Goal: Transaction & Acquisition: Book appointment/travel/reservation

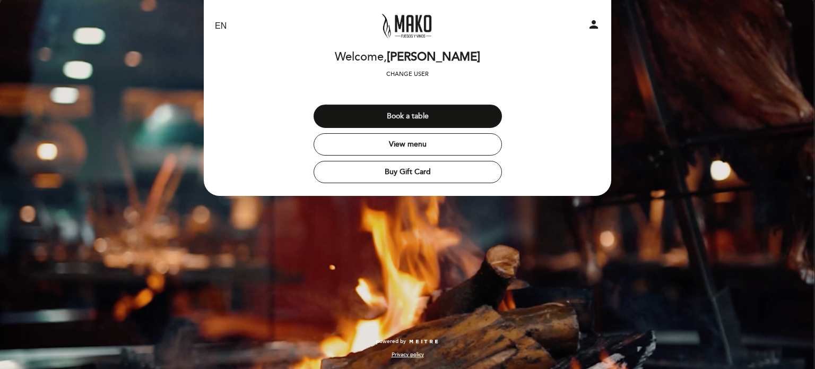
click at [417, 118] on button "Book a table" at bounding box center [408, 116] width 188 height 23
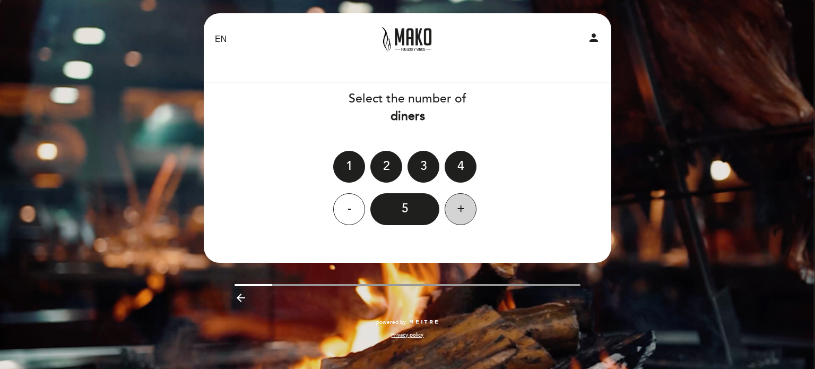
click at [456, 204] on div "+" at bounding box center [461, 209] width 32 height 32
click at [342, 204] on div "-" at bounding box center [349, 209] width 32 height 32
click at [456, 208] on div "+" at bounding box center [461, 209] width 32 height 32
click at [408, 209] on div "6" at bounding box center [404, 209] width 69 height 32
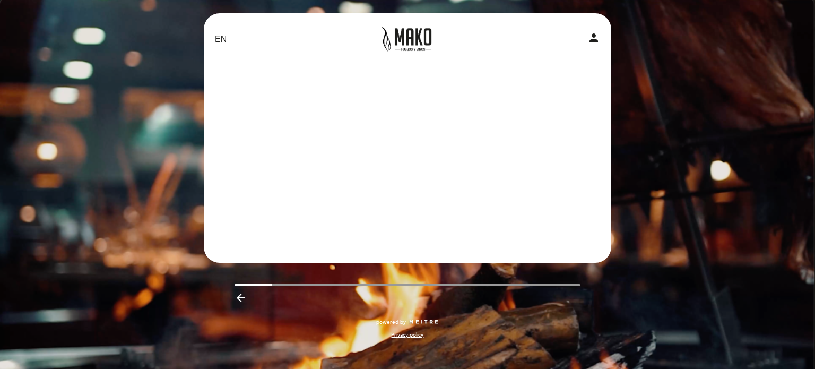
click at [408, 209] on header "EN ES PT Mako Fuegos y Vinos El Calafate person Welcome Welcome, [PERSON_NAME] …" at bounding box center [408, 137] width 408 height 249
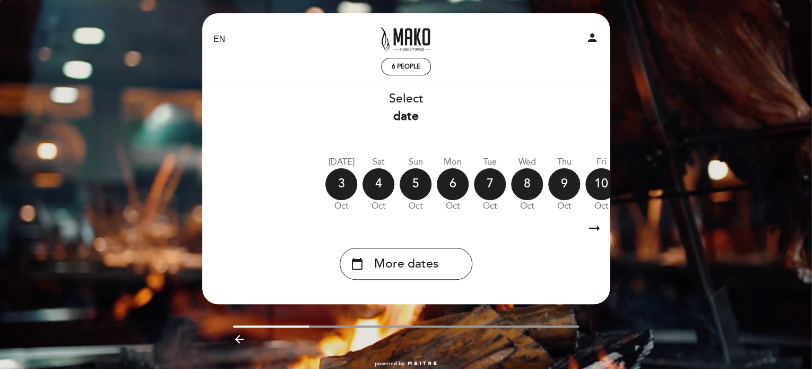
click at [596, 227] on icon "arrow_right_alt" at bounding box center [595, 228] width 16 height 23
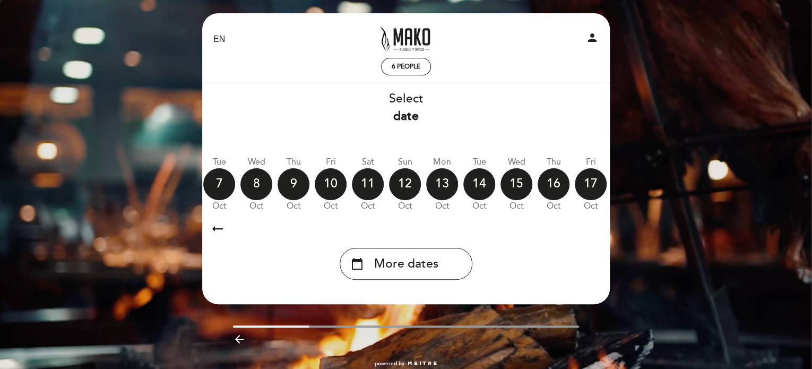
scroll to position [0, 309]
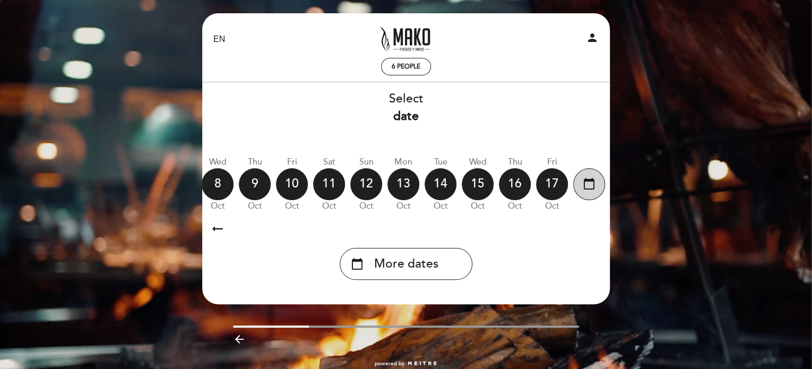
click at [588, 182] on icon "calendar_today" at bounding box center [589, 184] width 13 height 18
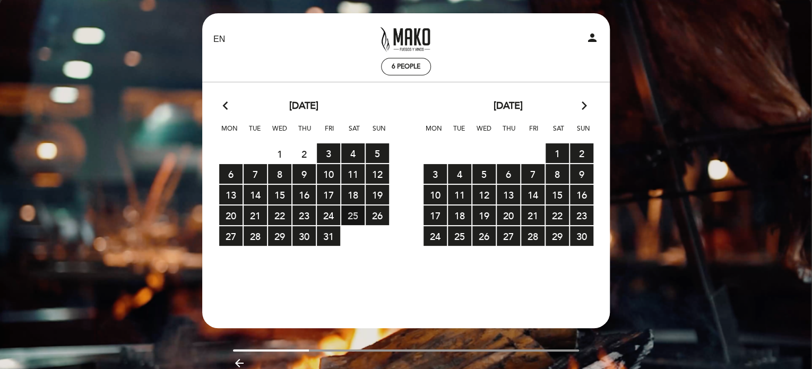
click at [352, 211] on span "25 RESERVATIONS AVAILABLE" at bounding box center [352, 215] width 23 height 20
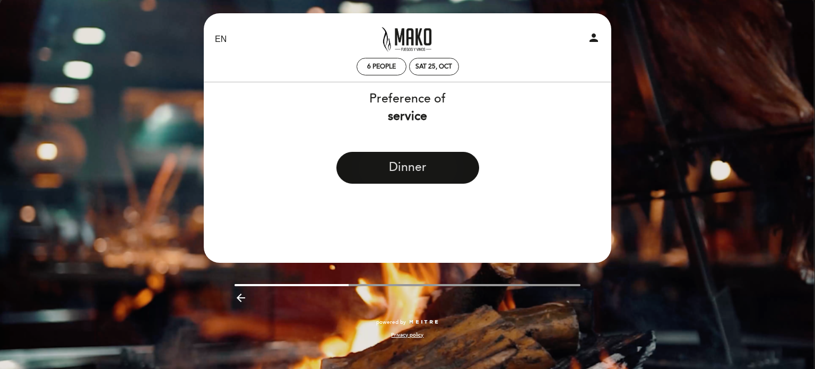
click at [395, 168] on button "Dinner" at bounding box center [408, 168] width 143 height 32
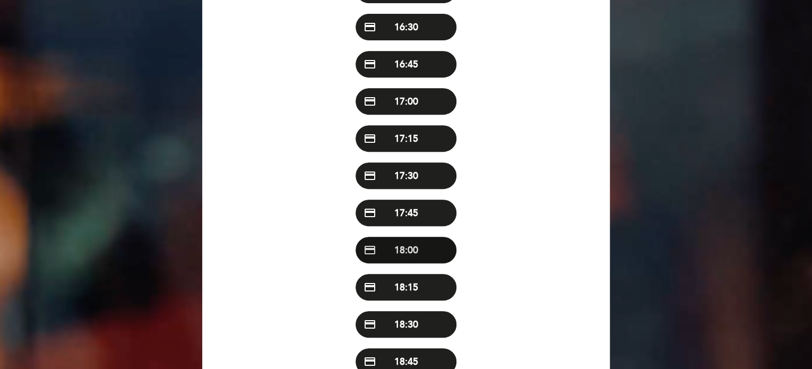
scroll to position [318, 0]
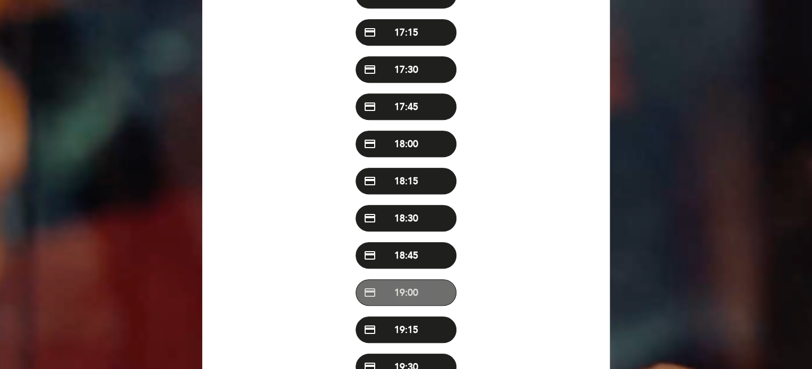
click at [409, 293] on button "credit_card 19:00" at bounding box center [406, 292] width 101 height 27
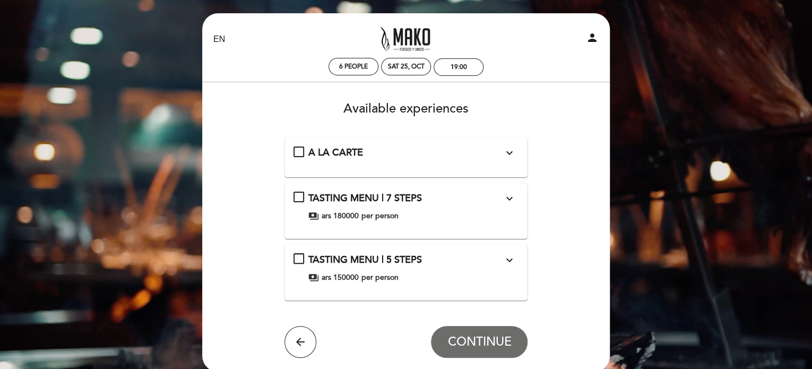
click at [297, 148] on div "A LA CARTE expand_more Menu" at bounding box center [407, 153] width 226 height 14
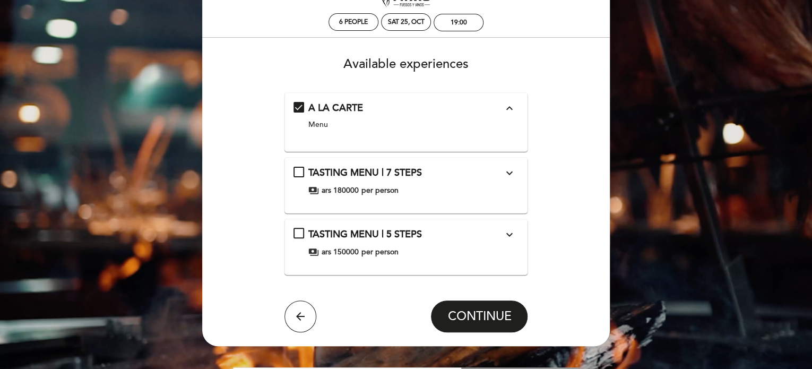
scroll to position [106, 0]
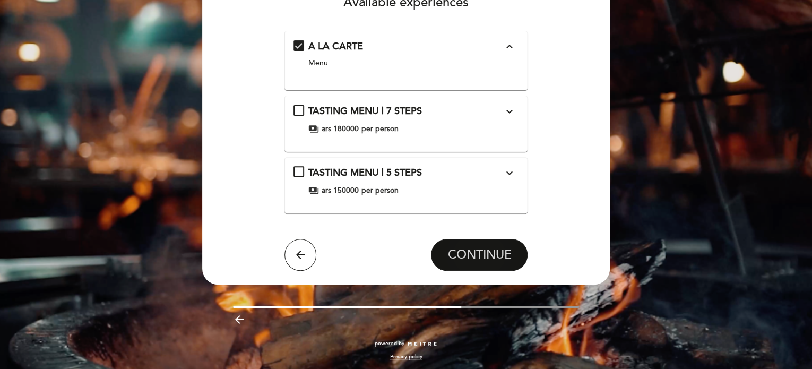
click at [474, 255] on span "CONTINUE" at bounding box center [479, 254] width 64 height 15
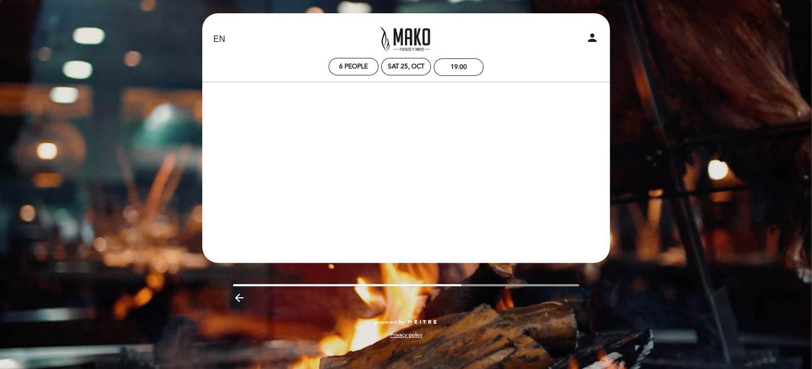
scroll to position [0, 0]
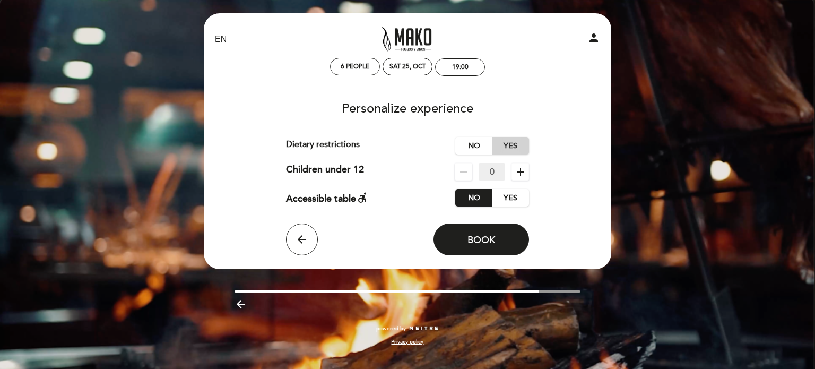
click at [507, 144] on label "Yes" at bounding box center [510, 146] width 37 height 18
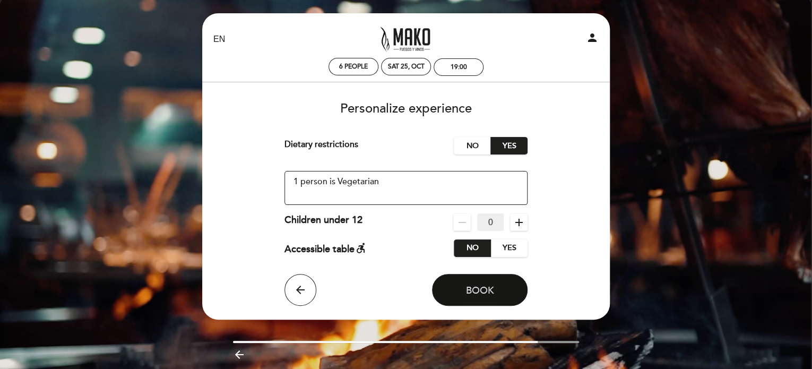
type textarea "1 person is Vegetarian"
click at [471, 290] on span "Book" at bounding box center [480, 290] width 28 height 12
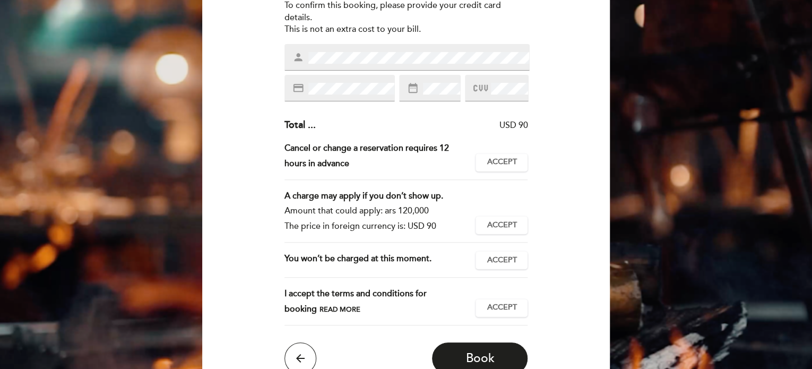
scroll to position [106, 0]
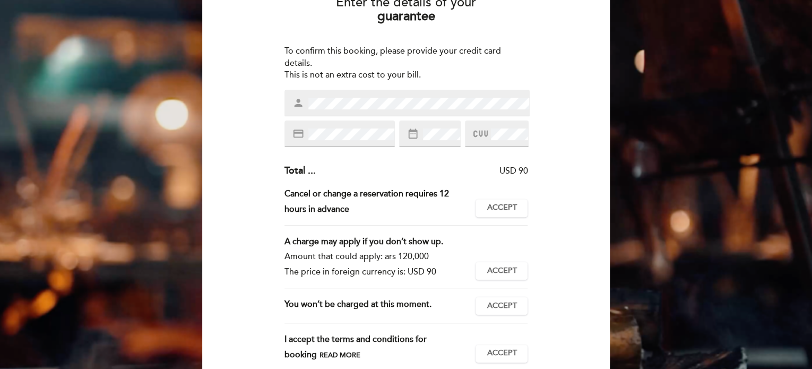
click at [473, 133] on icon at bounding box center [480, 134] width 14 height 18
click at [475, 133] on icon at bounding box center [480, 134] width 14 height 18
click at [481, 133] on icon at bounding box center [480, 134] width 14 height 18
click at [482, 135] on icon at bounding box center [480, 134] width 14 height 18
click at [482, 134] on icon at bounding box center [480, 134] width 14 height 18
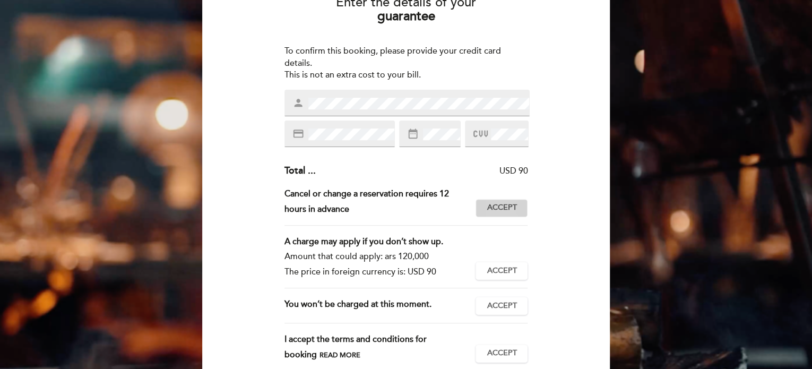
click at [501, 208] on span "Accept" at bounding box center [502, 207] width 30 height 11
click at [495, 269] on span "Accept" at bounding box center [502, 270] width 30 height 11
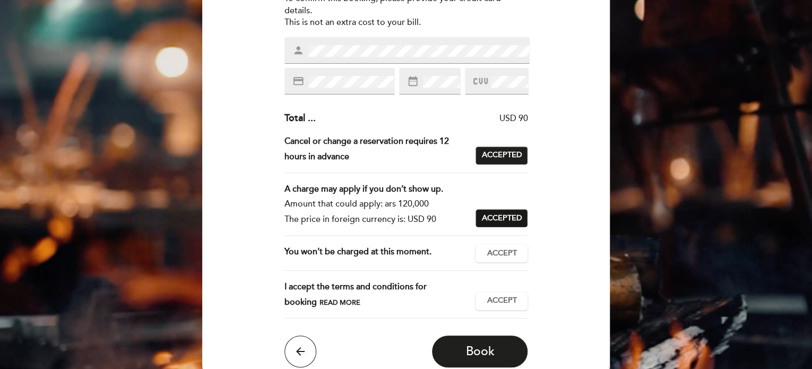
scroll to position [159, 0]
click at [493, 254] on span "Accept" at bounding box center [502, 252] width 30 height 11
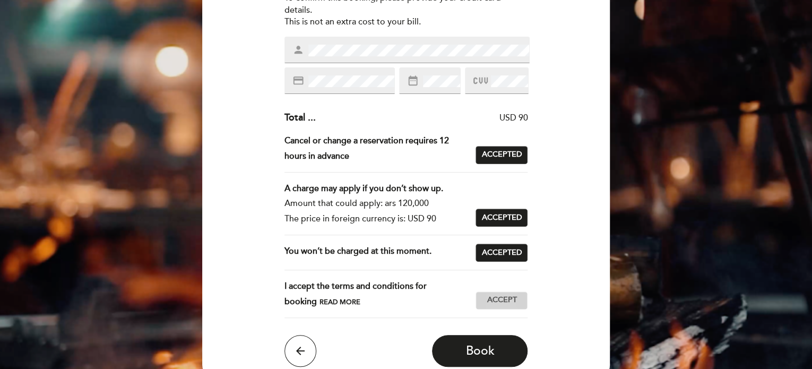
click at [499, 297] on span "Accept" at bounding box center [502, 300] width 30 height 11
click at [480, 344] on span "Book" at bounding box center [479, 350] width 29 height 15
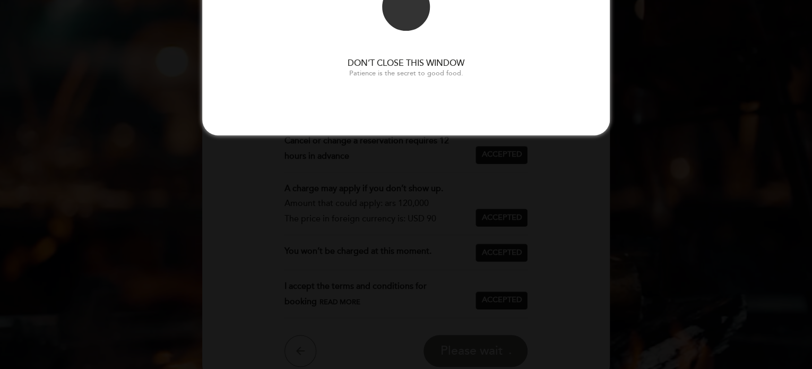
scroll to position [0, 0]
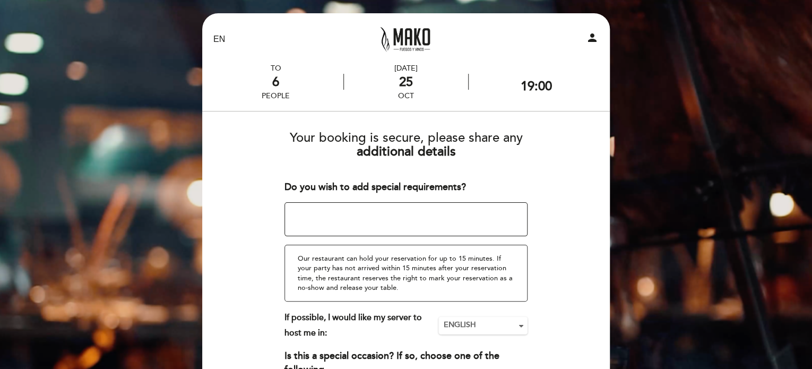
click at [459, 214] on textarea at bounding box center [407, 219] width 244 height 34
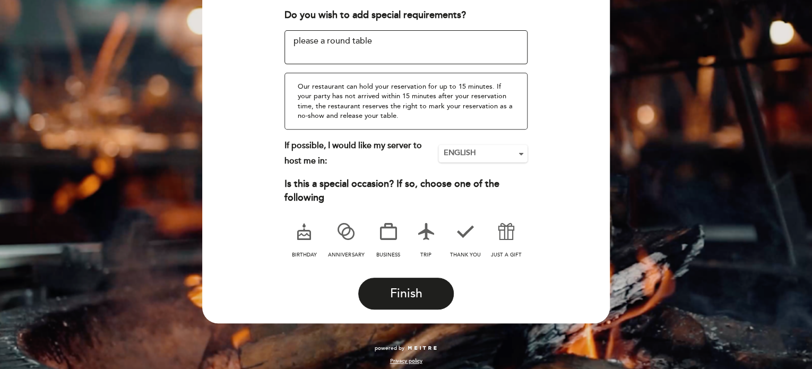
scroll to position [178, 0]
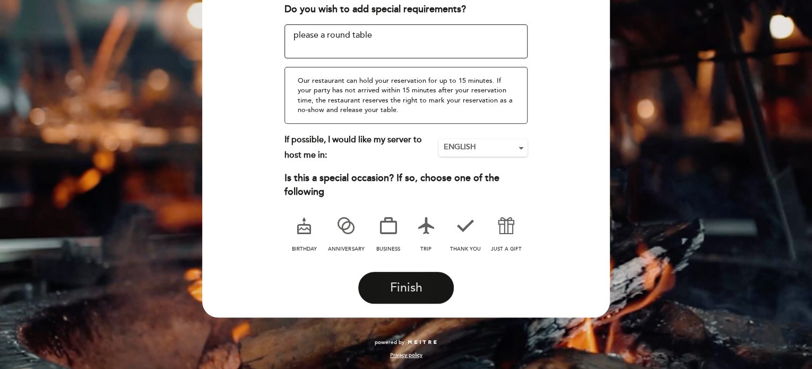
type textarea "please a round table"
click at [403, 280] on span "Finish" at bounding box center [406, 287] width 32 height 15
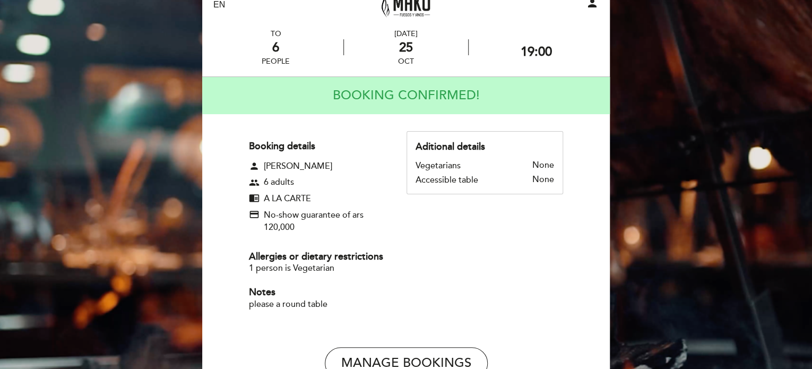
scroll to position [53, 0]
